Goal: Task Accomplishment & Management: Manage account settings

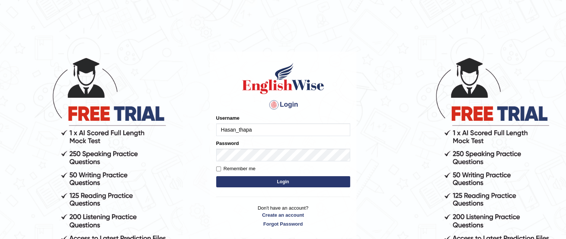
type input "Hasan_thapa"
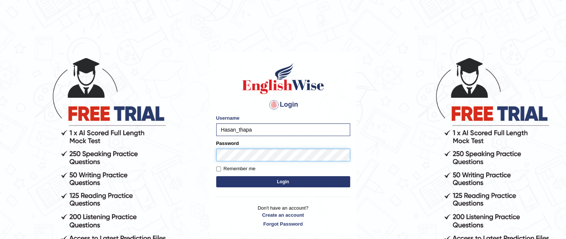
click at [216, 176] on button "Login" at bounding box center [283, 181] width 134 height 11
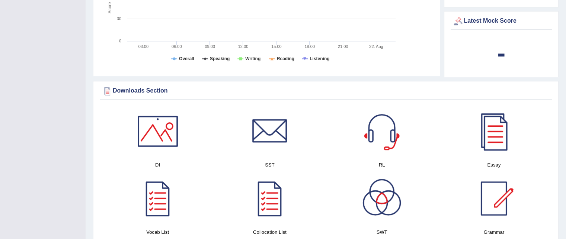
scroll to position [410, 0]
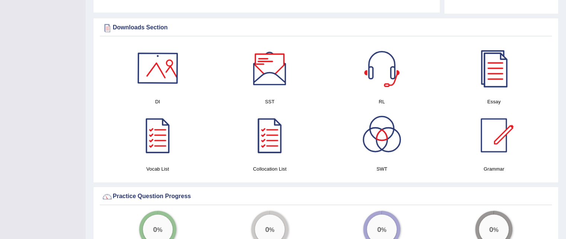
click at [170, 74] on div at bounding box center [158, 68] width 52 height 52
click at [262, 70] on div at bounding box center [270, 68] width 52 height 52
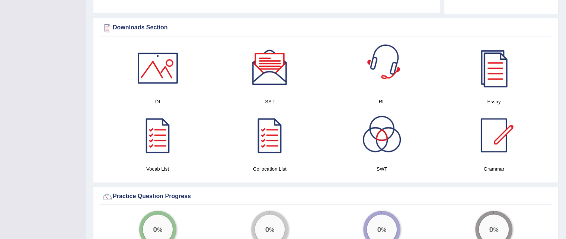
click at [383, 53] on div at bounding box center [382, 68] width 52 height 52
click at [504, 74] on div at bounding box center [494, 68] width 52 height 52
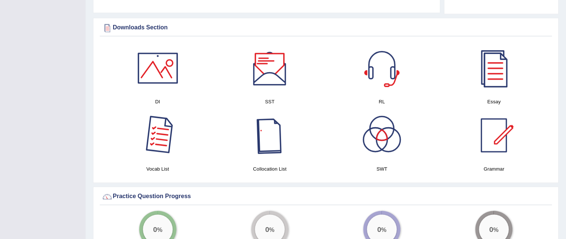
click at [166, 150] on div at bounding box center [158, 135] width 52 height 52
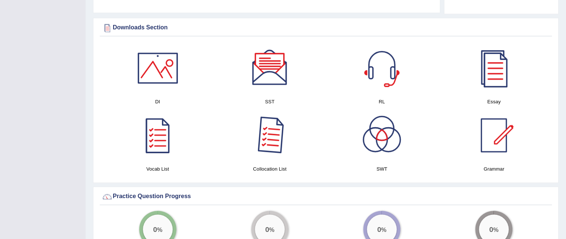
click at [267, 147] on div at bounding box center [270, 135] width 52 height 52
click at [376, 148] on div at bounding box center [382, 135] width 52 height 52
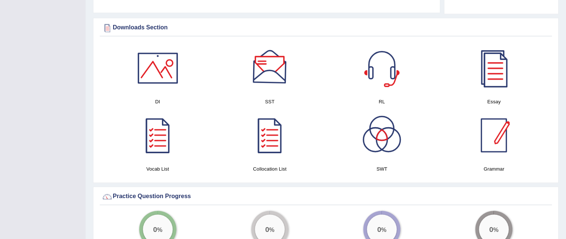
click at [494, 151] on div at bounding box center [494, 135] width 52 height 52
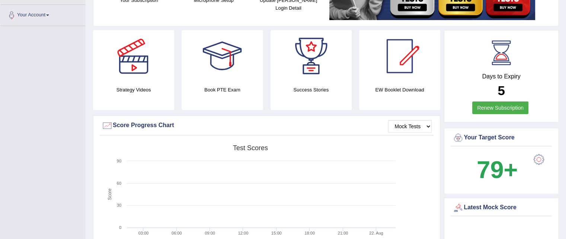
scroll to position [0, 0]
